Goal: Navigation & Orientation: Find specific page/section

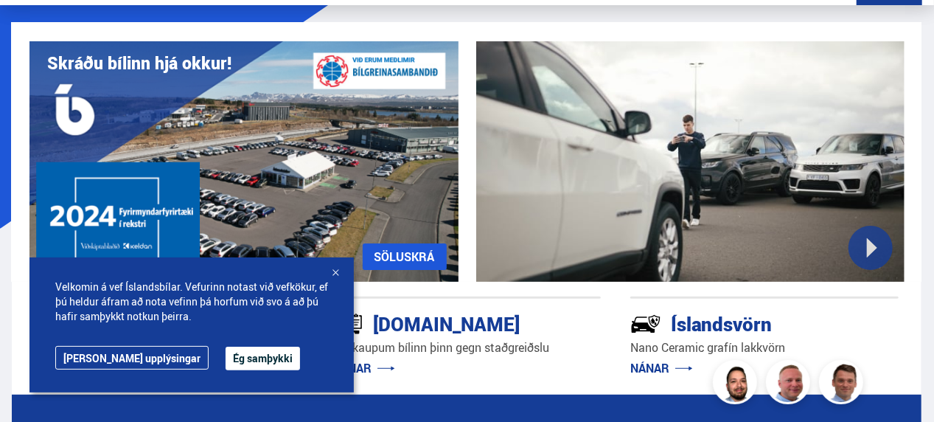
scroll to position [74, 0]
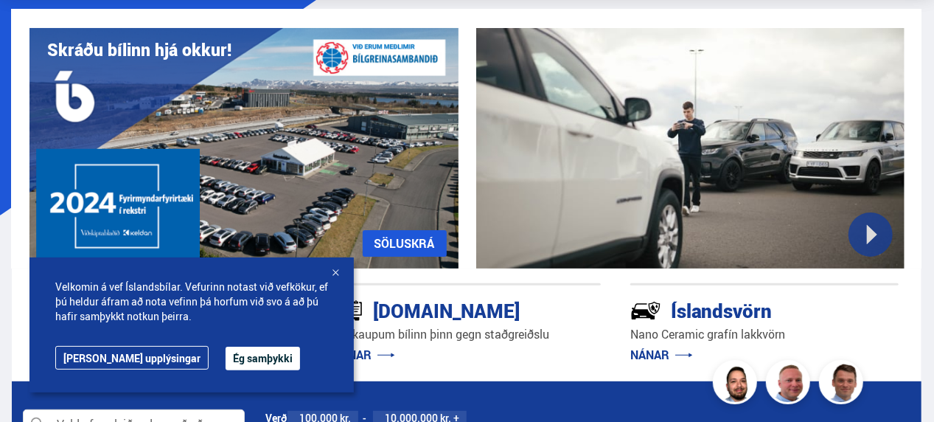
click at [226, 352] on button "Ég samþykki" at bounding box center [263, 358] width 74 height 24
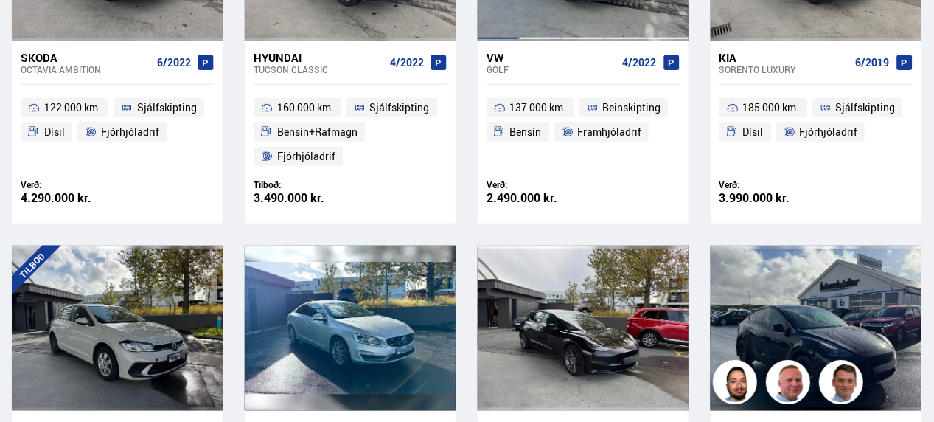
scroll to position [1032, 0]
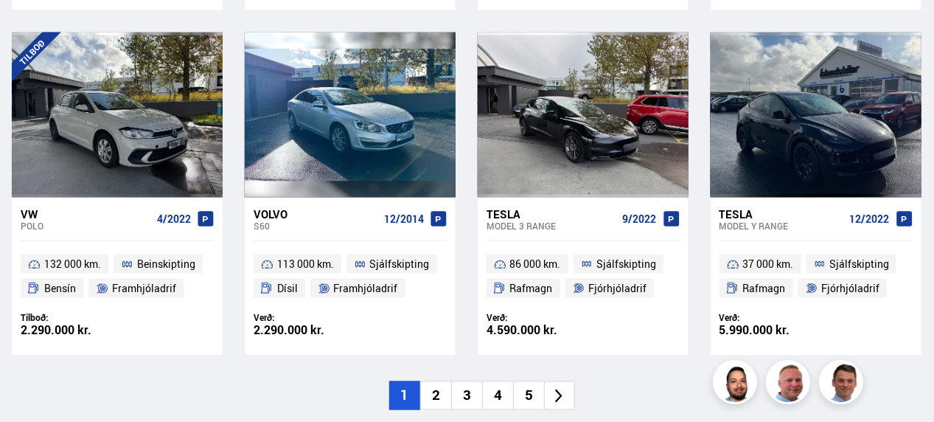
click at [436, 396] on li "2" at bounding box center [435, 395] width 31 height 29
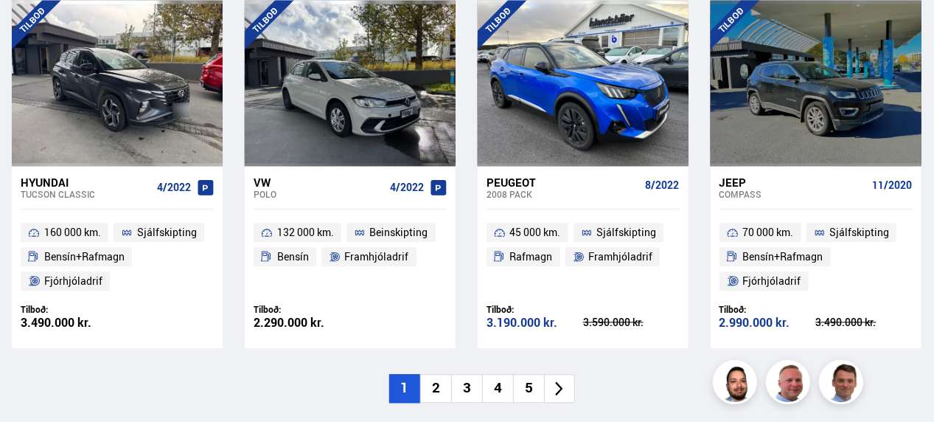
scroll to position [1622, 0]
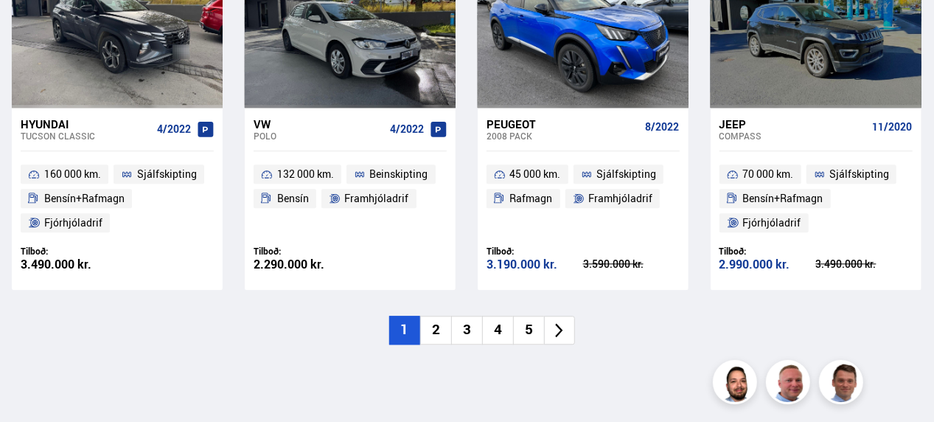
click at [436, 329] on li "2" at bounding box center [435, 330] width 31 height 29
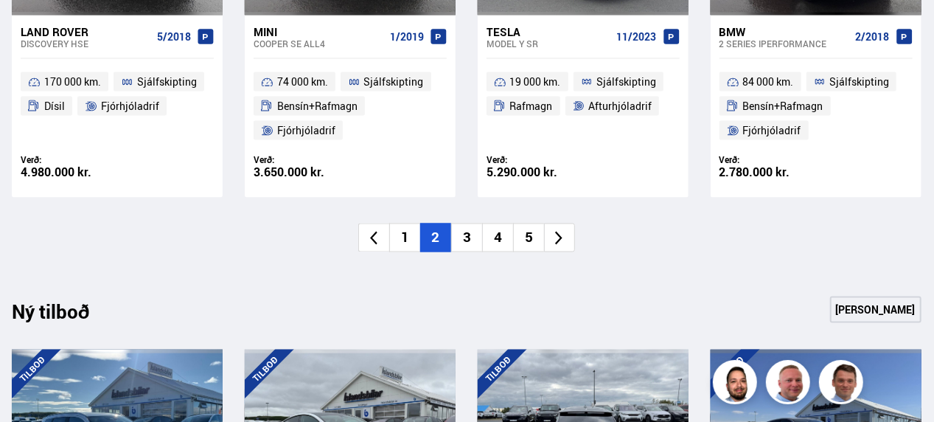
scroll to position [1106, 0]
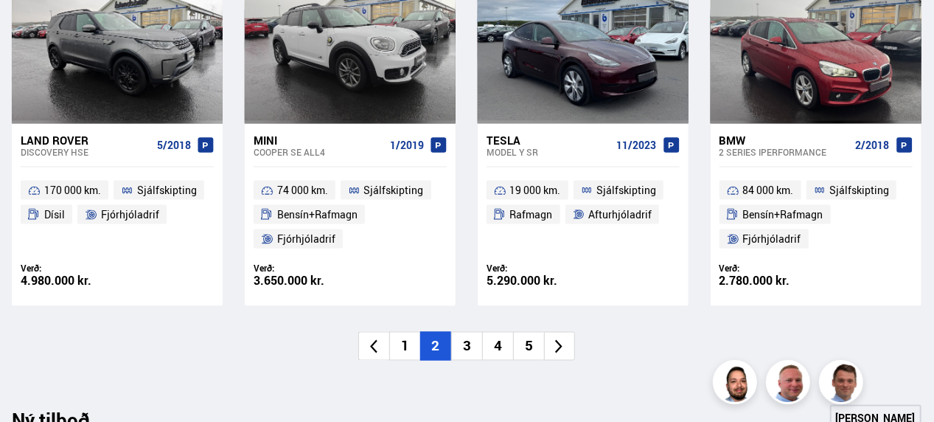
click at [466, 338] on li "3" at bounding box center [466, 346] width 31 height 29
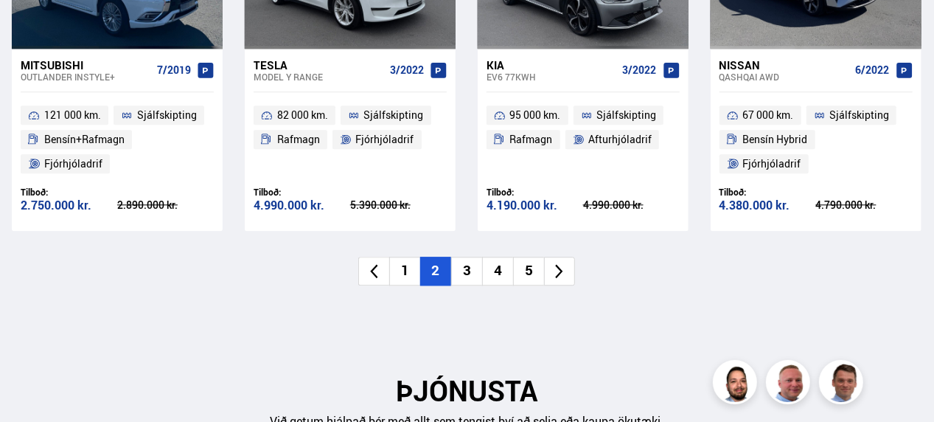
scroll to position [1696, 0]
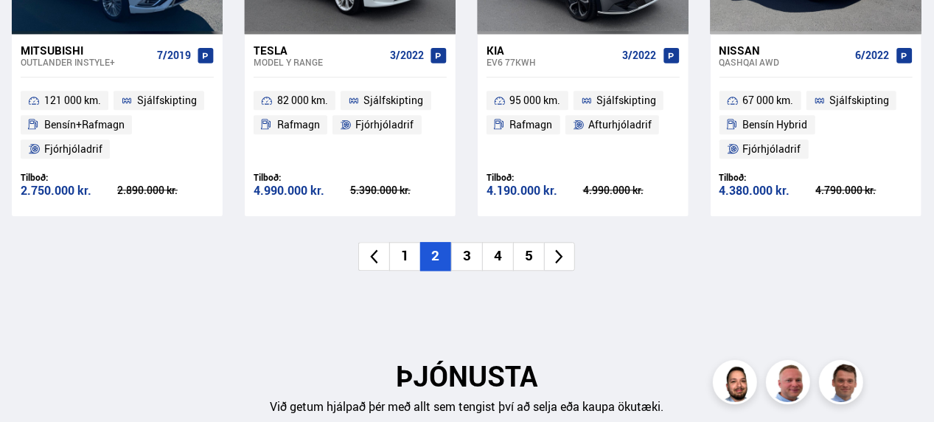
click at [469, 252] on li "3" at bounding box center [466, 256] width 31 height 29
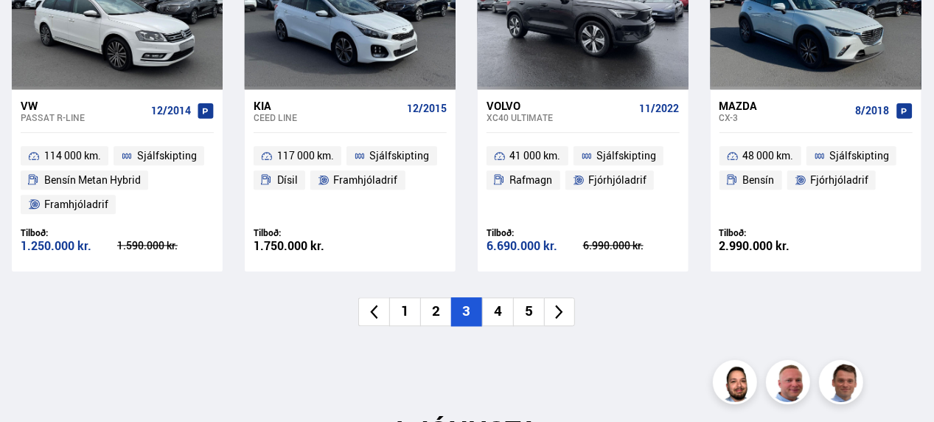
scroll to position [1769, 0]
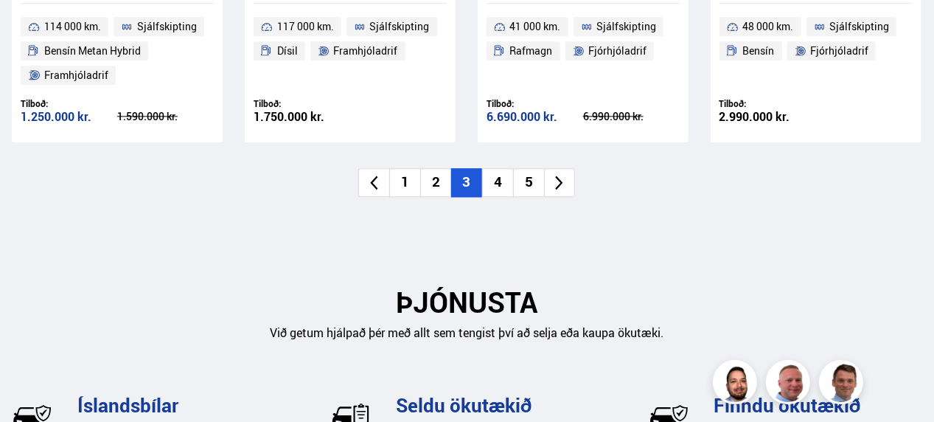
click at [500, 177] on li "4" at bounding box center [497, 182] width 31 height 29
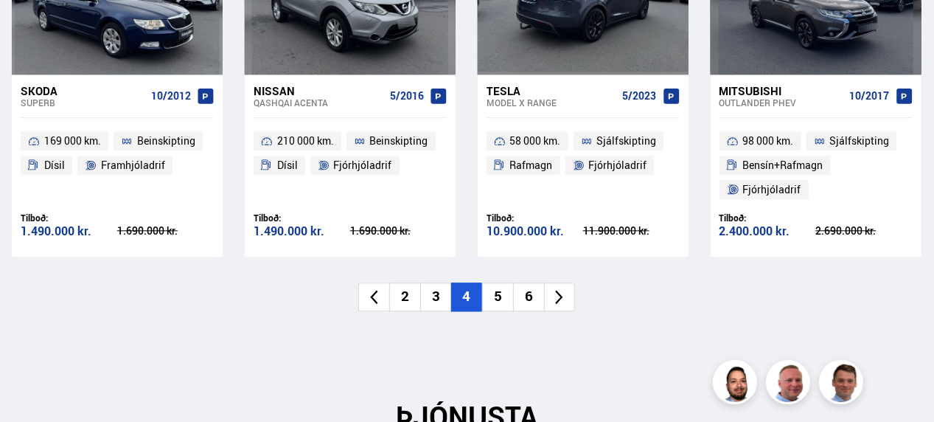
scroll to position [1843, 0]
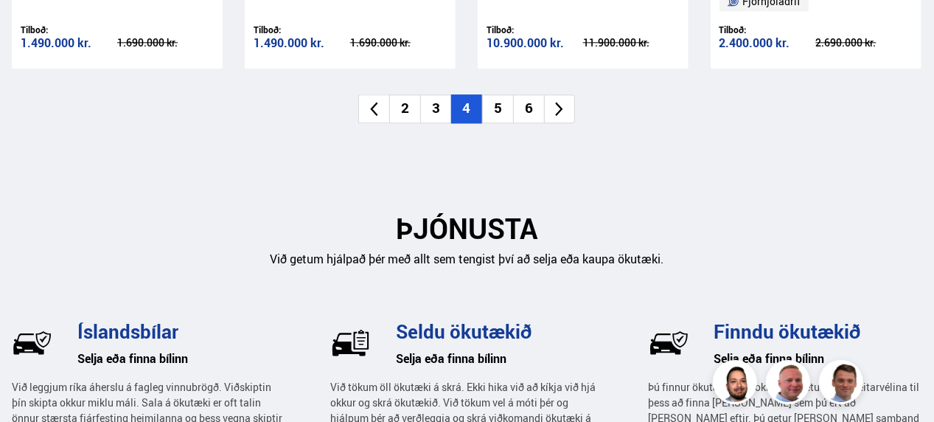
click at [506, 102] on li "5" at bounding box center [497, 108] width 31 height 29
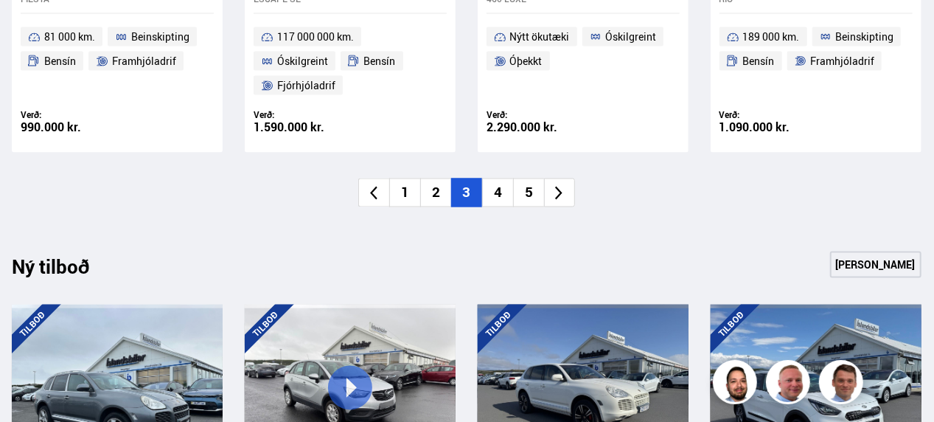
scroll to position [1253, 0]
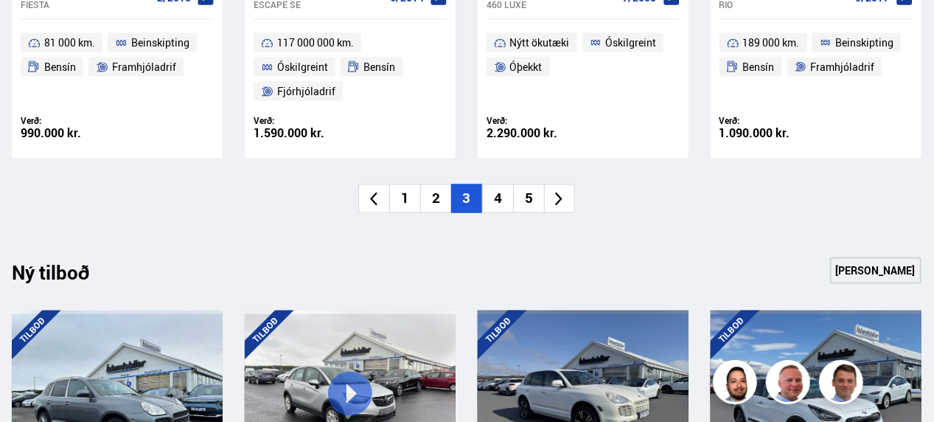
click at [497, 193] on li "4" at bounding box center [497, 198] width 31 height 29
